Goal: Navigation & Orientation: Find specific page/section

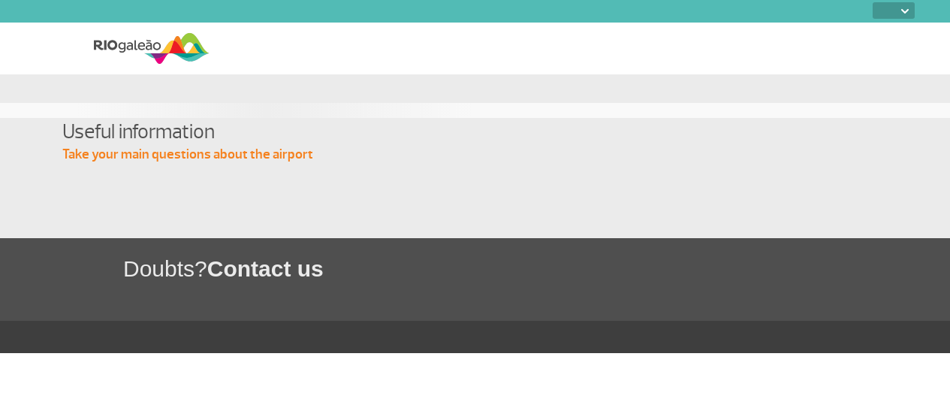
select select
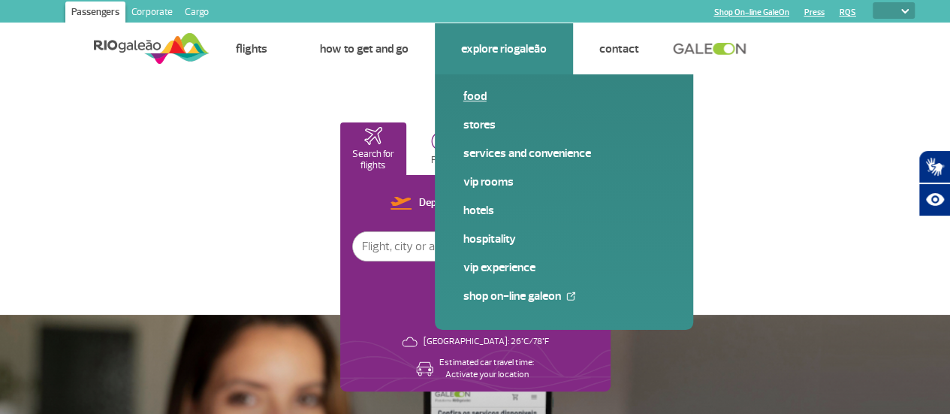
click at [488, 95] on link "Food" at bounding box center [563, 96] width 201 height 17
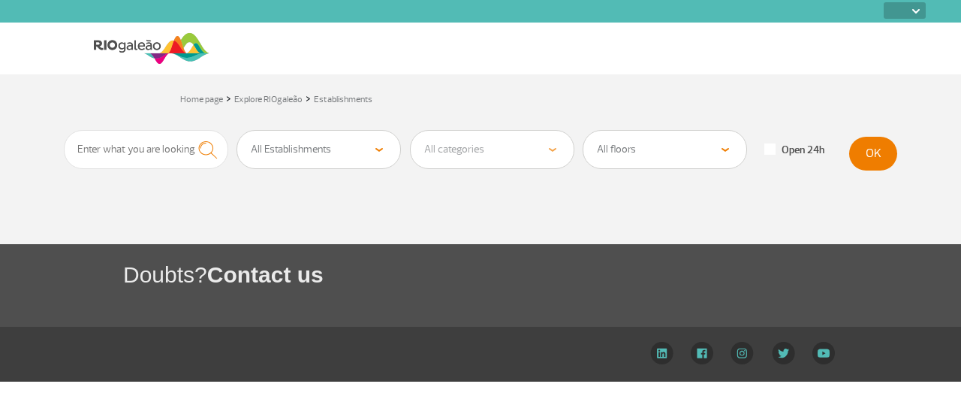
select select
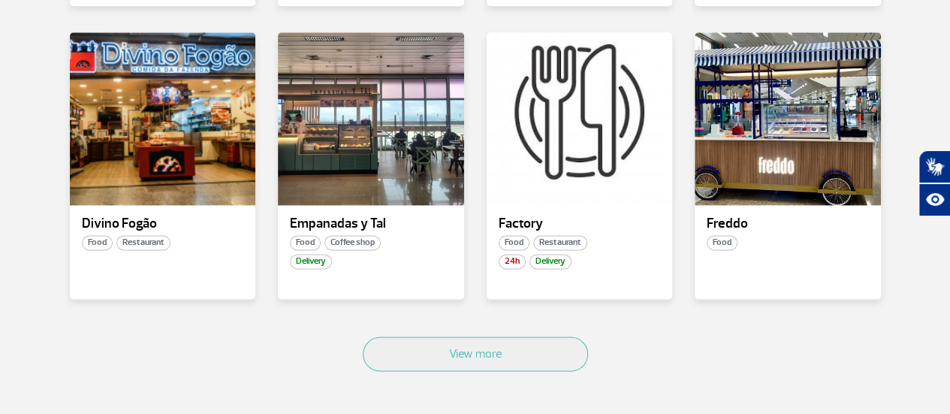
scroll to position [893, 0]
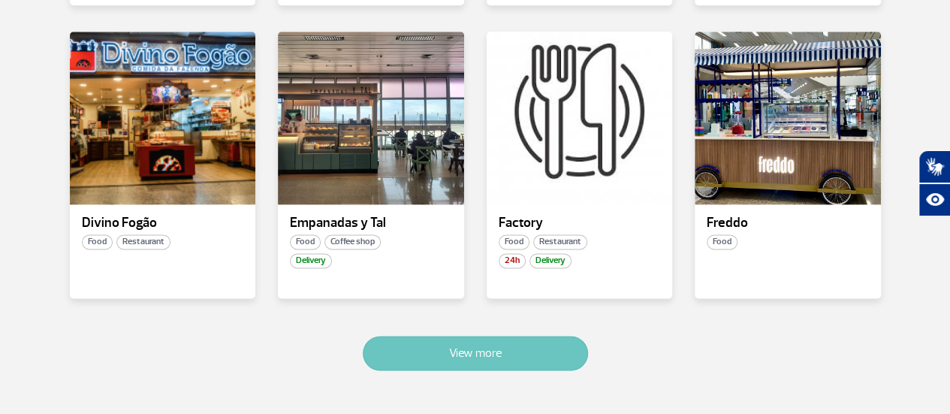
click at [529, 361] on button "View more" at bounding box center [475, 353] width 225 height 35
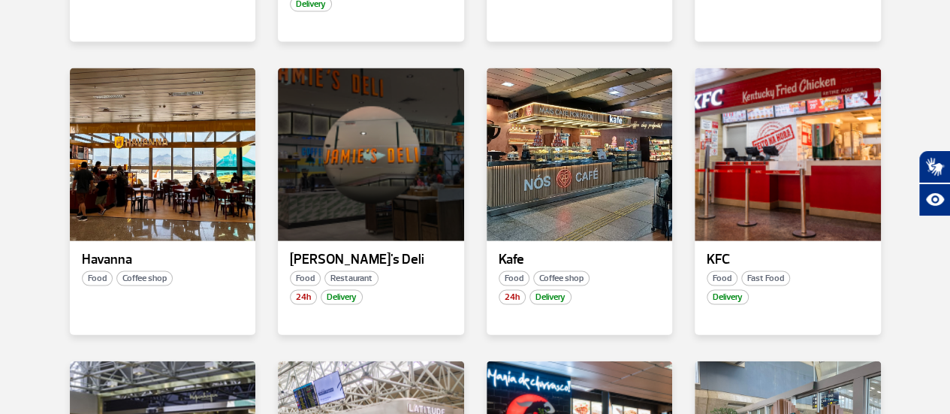
scroll to position [1456, 0]
